Goal: Transaction & Acquisition: Obtain resource

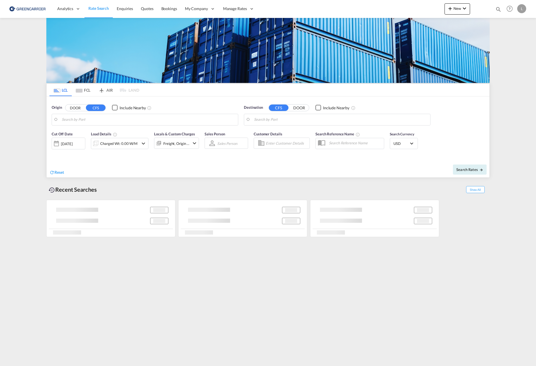
type input "[GEOGRAPHIC_DATA], NOOSL"
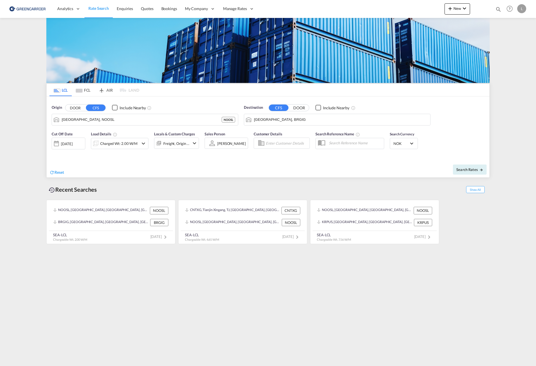
click at [269, 123] on input "[GEOGRAPHIC_DATA], BRGIG" at bounding box center [340, 120] width 173 height 8
click at [286, 139] on div "Singapore [GEOGRAPHIC_DATA] [GEOGRAPHIC_DATA]" at bounding box center [297, 135] width 107 height 17
type input "[GEOGRAPHIC_DATA], SGSIN"
click at [122, 144] on div "Charged Wt: 2.00 W/M" at bounding box center [118, 144] width 37 height 8
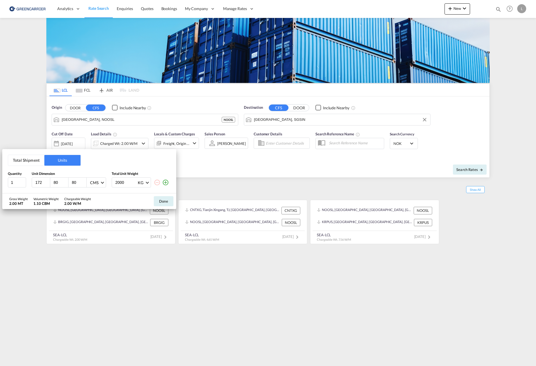
click at [32, 163] on button "Total Shipment" at bounding box center [26, 160] width 36 height 11
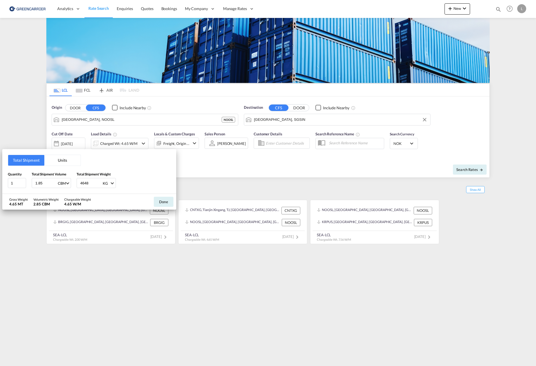
drag, startPoint x: 30, startPoint y: 183, endPoint x: -11, endPoint y: 177, distance: 41.8
click at [35, 178] on input "1.85" at bounding box center [46, 183] width 22 height 10
type input "4.31"
type input "500"
click at [158, 200] on button "Done" at bounding box center [164, 202] width 20 height 10
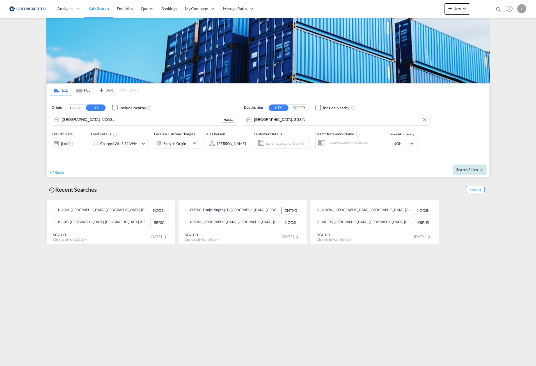
click at [475, 171] on span "Search Rates" at bounding box center [469, 169] width 27 height 4
type input "NOOSL to SGSIN / [DATE]"
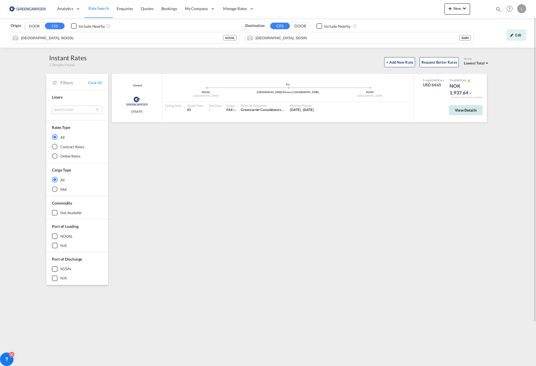
click at [472, 113] on button "View Details" at bounding box center [466, 110] width 34 height 10
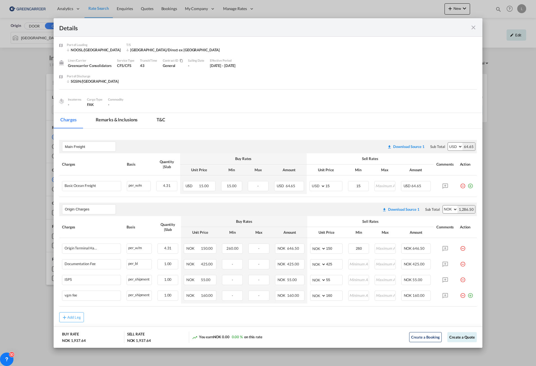
click at [471, 29] on md-icon "icon-close fg-AAA8AD m-0 cursor" at bounding box center [473, 27] width 7 height 7
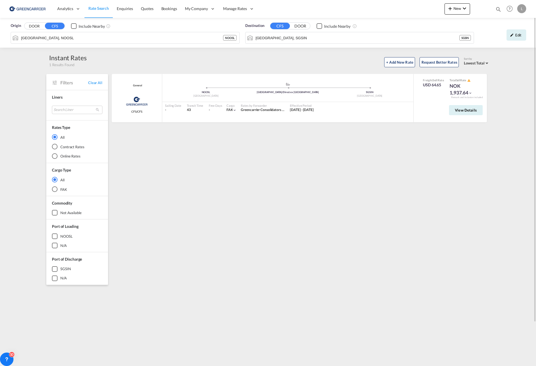
click at [233, 217] on div "General Greencarrier Consolidators CFS/CFS added by you .a{fill:#aaa8ad;} .a{fi…" at bounding box center [300, 242] width 379 height 337
drag, startPoint x: 129, startPoint y: 327, endPoint x: 148, endPoint y: 339, distance: 22.7
click at [129, 327] on div "General Greencarrier Consolidators CFS/CFS added by you .a{fill:#aaa8ad;} .a{fi…" at bounding box center [300, 242] width 379 height 337
